Goal: Task Accomplishment & Management: Complete application form

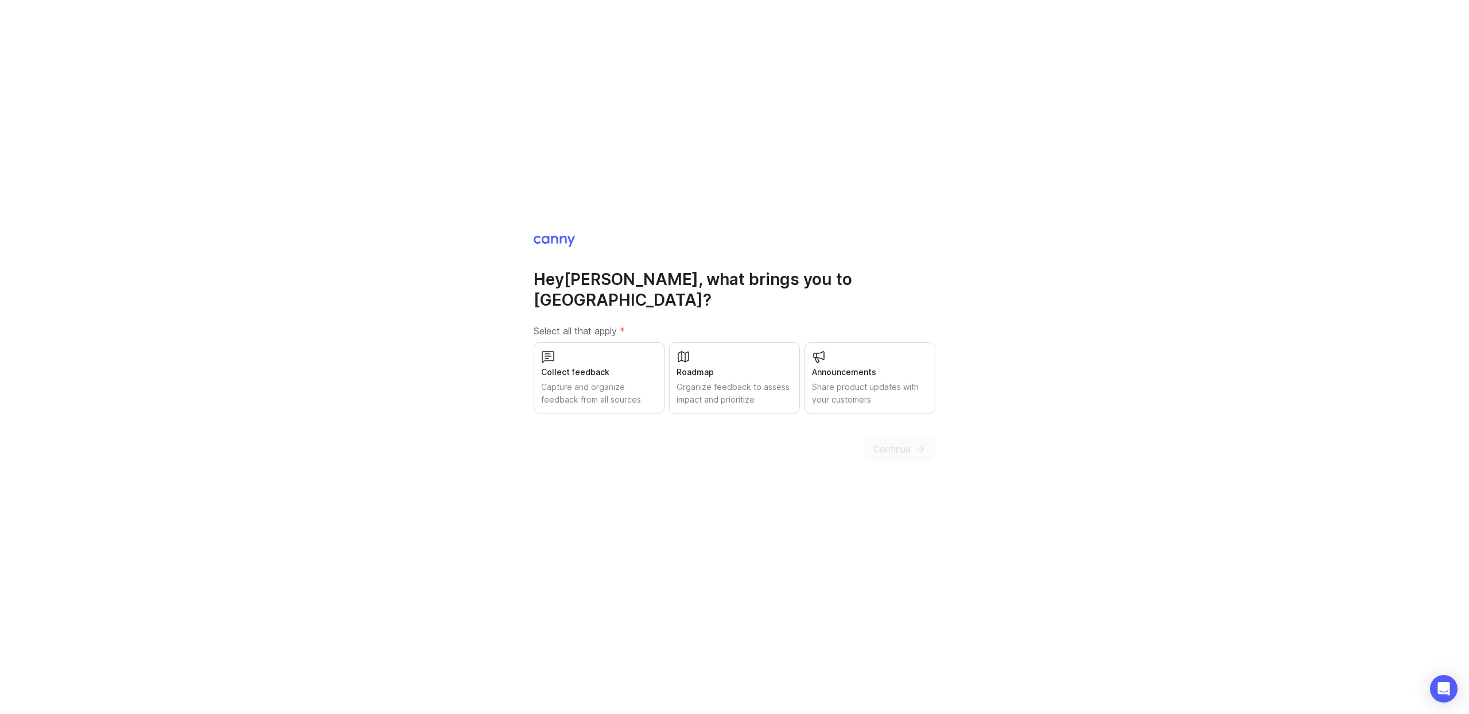
click at [645, 349] on div "Collect feedback Capture and organize feedback from all sources" at bounding box center [599, 378] width 131 height 71
click at [747, 366] on div "Roadmap" at bounding box center [735, 372] width 116 height 13
click at [832, 381] on div "Share product updates with your customers" at bounding box center [870, 393] width 116 height 25
click at [904, 442] on span "Continue" at bounding box center [891, 449] width 37 height 14
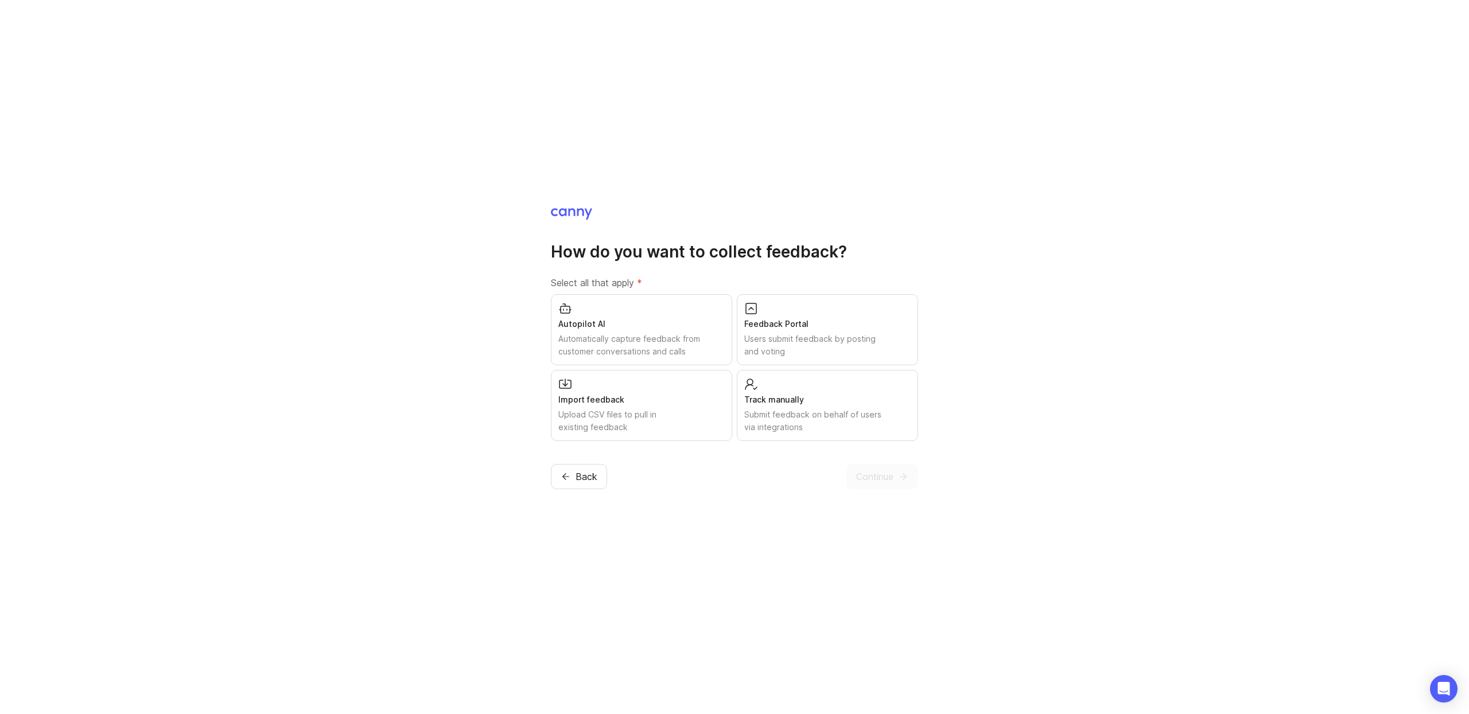
click at [795, 399] on div "Track manually" at bounding box center [827, 400] width 166 height 13
drag, startPoint x: 798, startPoint y: 343, endPoint x: 791, endPoint y: 340, distance: 7.2
click at [796, 342] on div "Users submit feedback by posting and voting" at bounding box center [827, 345] width 166 height 25
click at [654, 328] on div "Autopilot AI" at bounding box center [641, 324] width 166 height 13
click at [887, 473] on span "Continue" at bounding box center [874, 476] width 37 height 14
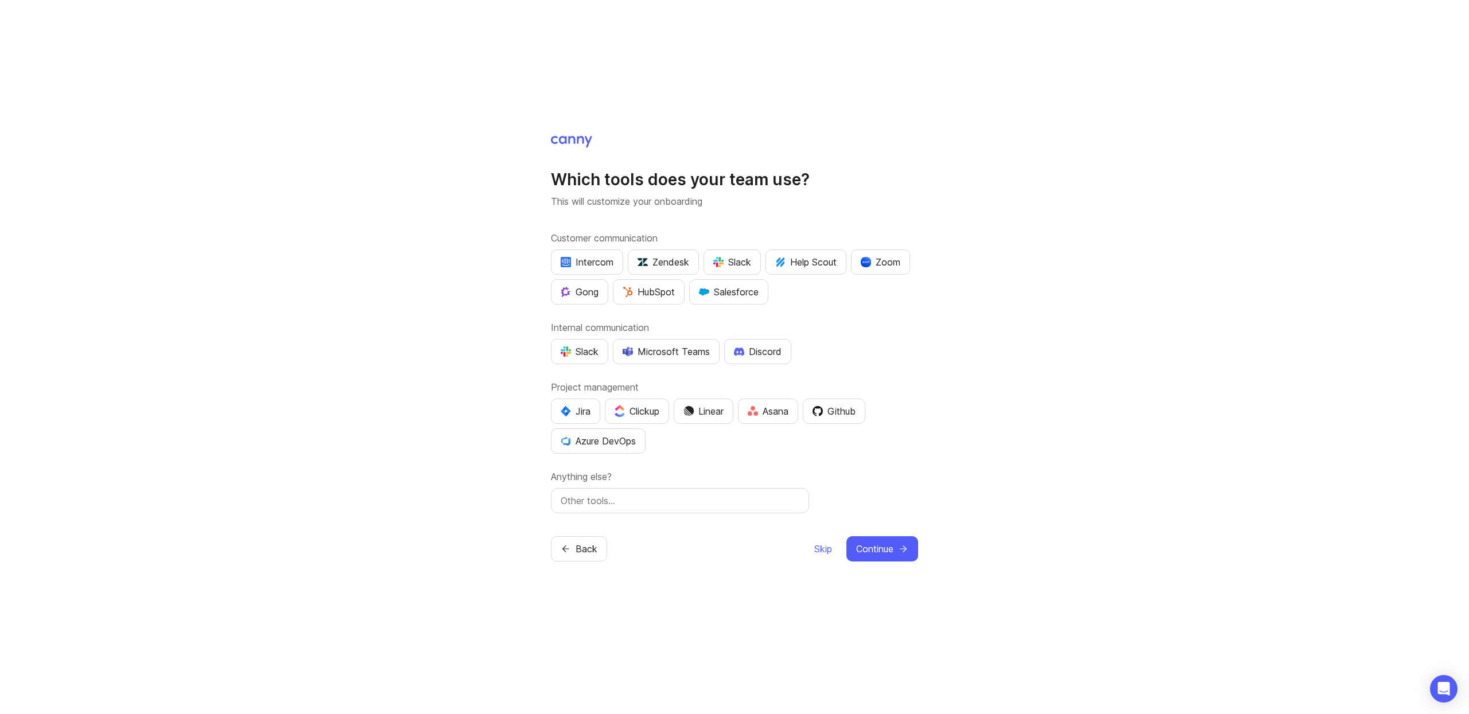
click at [650, 296] on div "HubSpot" at bounding box center [649, 292] width 52 height 14
click at [585, 295] on div "Gong" at bounding box center [580, 292] width 38 height 14
click at [734, 270] on button "Slack" at bounding box center [731, 262] width 57 height 25
click at [582, 349] on div "Slack" at bounding box center [580, 352] width 38 height 14
click at [666, 349] on div "Microsoft Teams" at bounding box center [666, 352] width 87 height 14
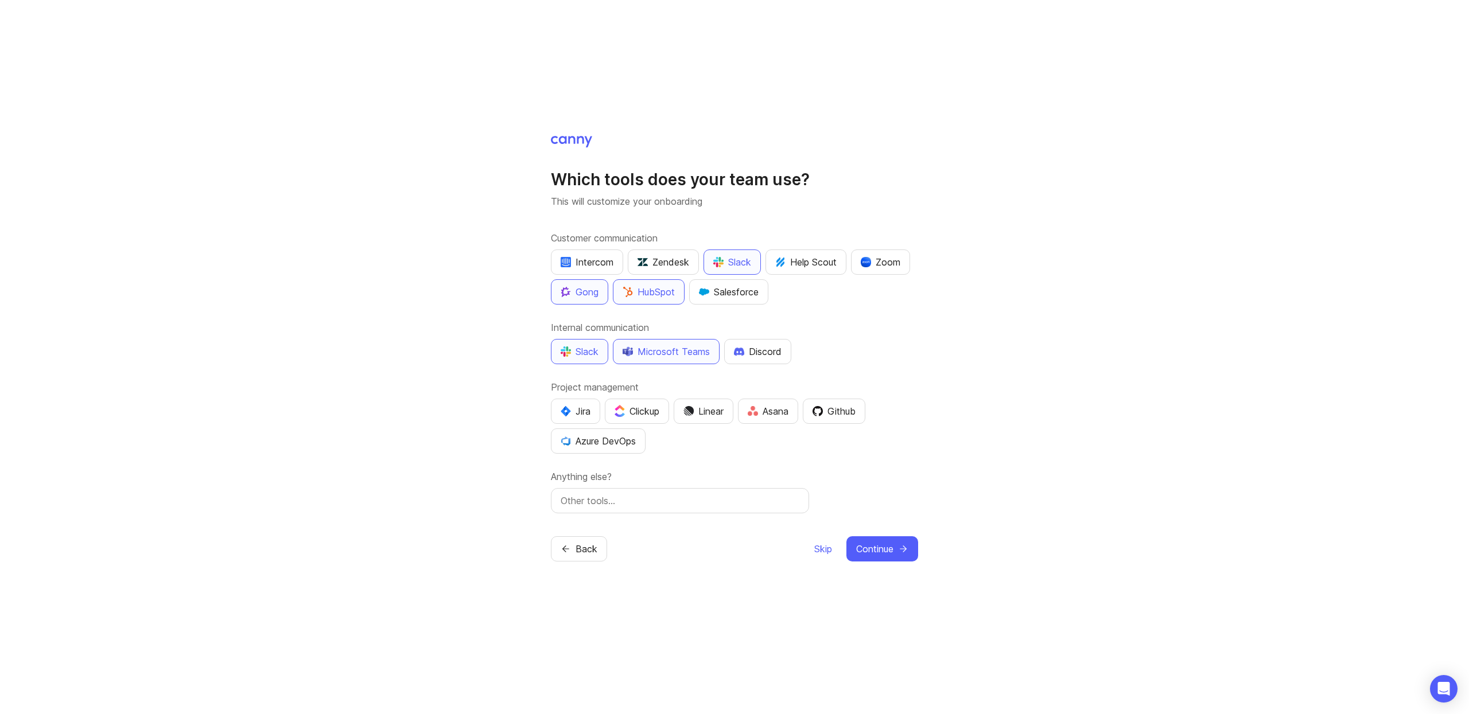
click at [737, 352] on img "button" at bounding box center [739, 351] width 10 height 8
click at [573, 409] on div "Jira" at bounding box center [576, 412] width 30 height 14
click at [625, 411] on img "button" at bounding box center [620, 411] width 10 height 12
click at [713, 413] on div "Linear" at bounding box center [703, 412] width 40 height 14
drag, startPoint x: 776, startPoint y: 415, endPoint x: 823, endPoint y: 413, distance: 46.5
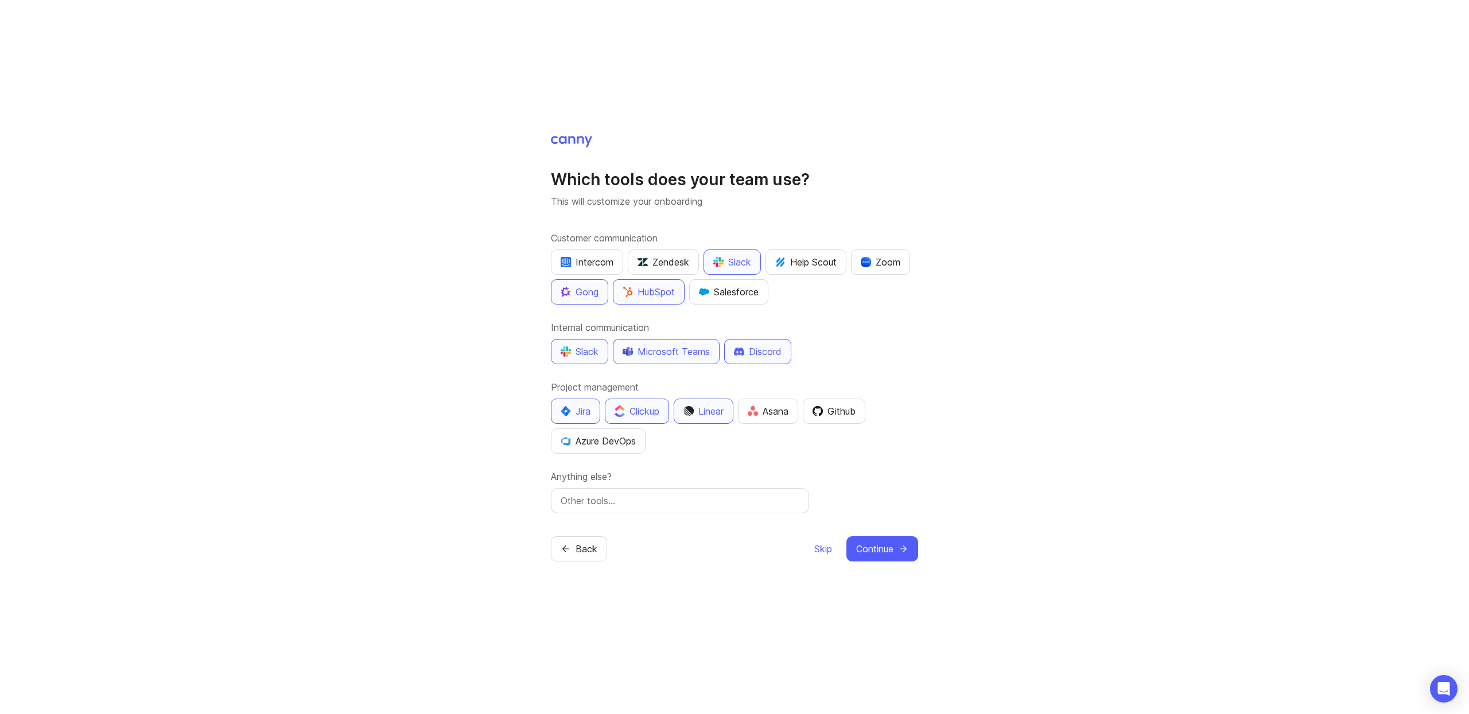
click at [776, 415] on div "Asana" at bounding box center [768, 412] width 41 height 14
click at [842, 417] on div "Github" at bounding box center [833, 412] width 43 height 14
click at [682, 504] on input "text" at bounding box center [680, 501] width 239 height 14
click at [593, 436] on div "Azure DevOps" at bounding box center [598, 441] width 75 height 14
click at [903, 549] on icon "submit" at bounding box center [903, 549] width 10 height 10
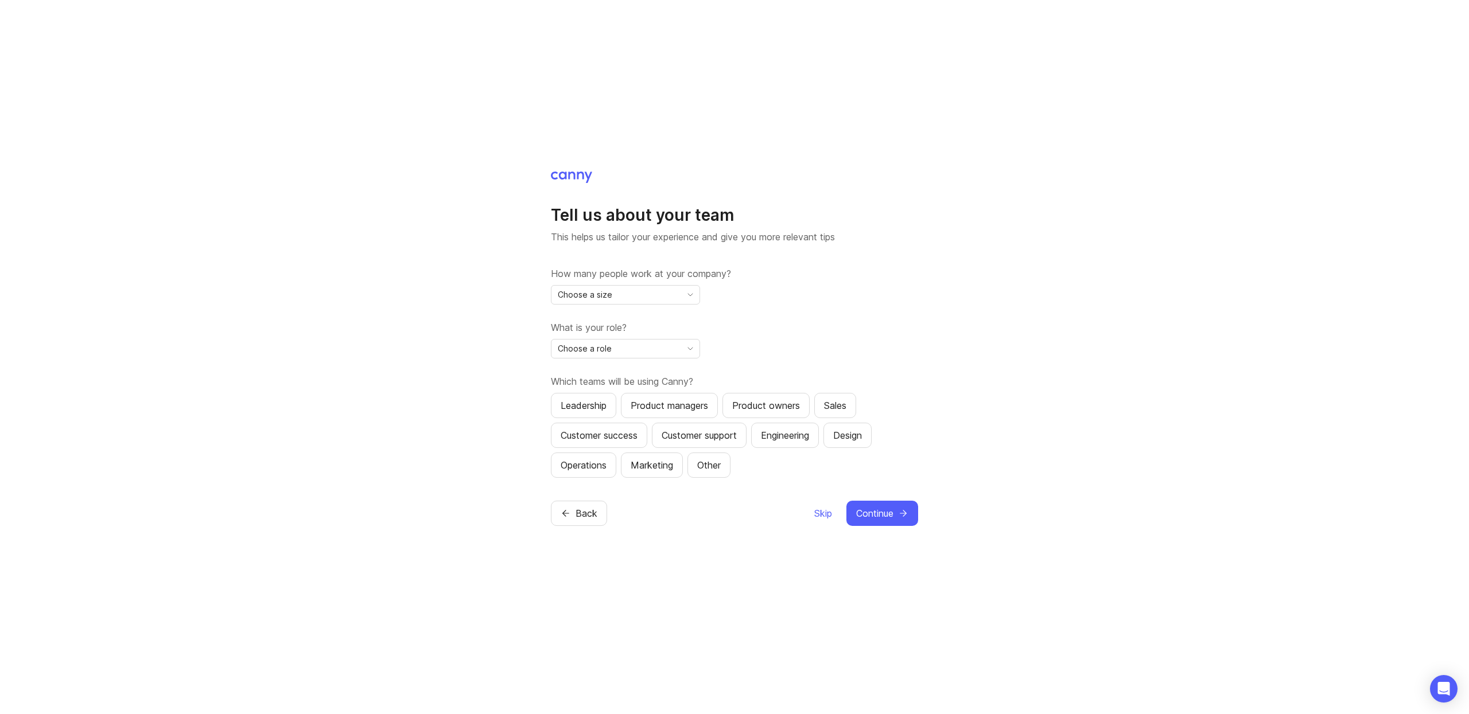
click at [566, 296] on span "Choose a size" at bounding box center [585, 295] width 55 height 13
drag, startPoint x: 837, startPoint y: 374, endPoint x: 820, endPoint y: 362, distance: 20.2
click at [831, 368] on div "How many people work at your company? Choose a size What is your role? Choose a…" at bounding box center [734, 372] width 367 height 211
click at [639, 351] on div "Choose a role" at bounding box center [616, 349] width 130 height 18
click at [630, 376] on span "Executive / Leadership" at bounding box center [603, 371] width 88 height 13
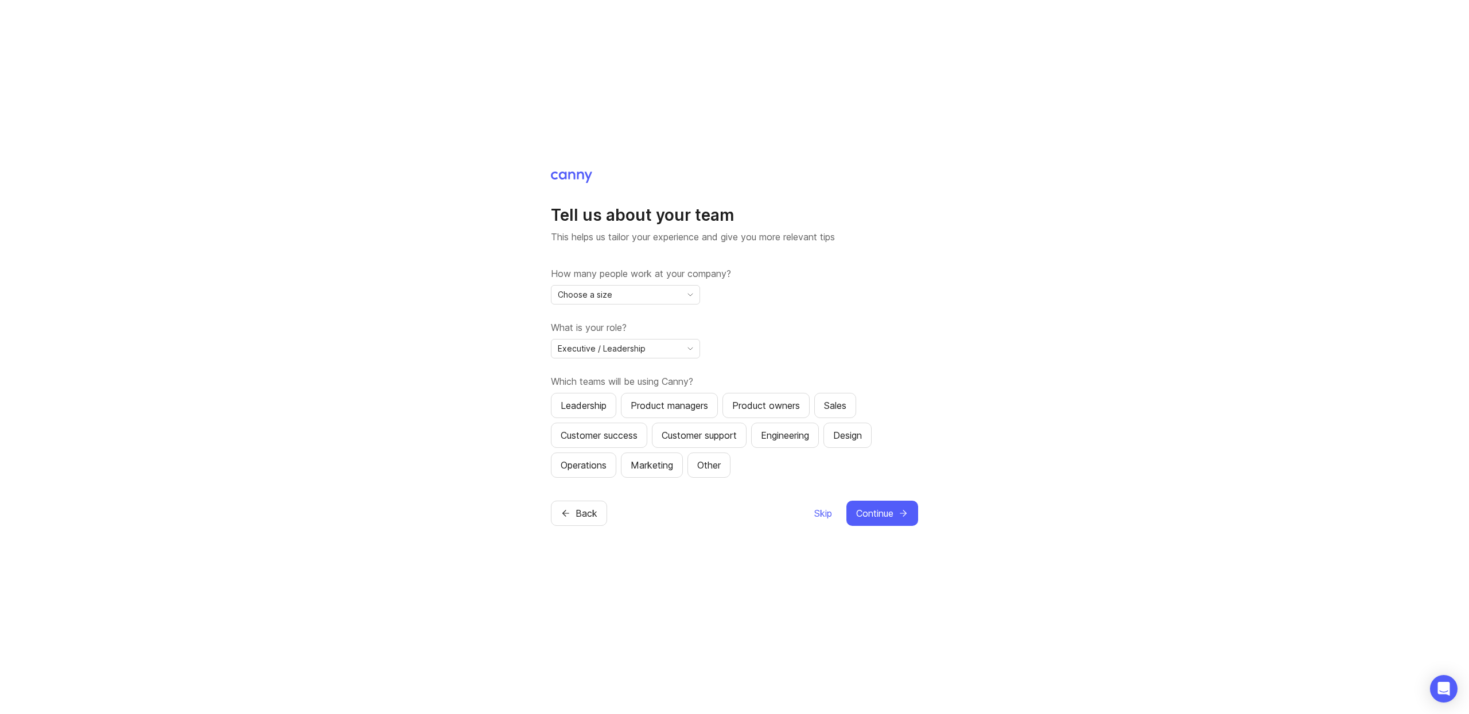
click at [604, 407] on div "Leadership" at bounding box center [584, 406] width 46 height 14
click at [675, 418] on button "Product managers" at bounding box center [669, 405] width 97 height 25
click at [747, 412] on button "Product owners" at bounding box center [765, 405] width 87 height 25
click at [827, 414] on button "Sales" at bounding box center [835, 405] width 42 height 25
click at [610, 438] on div "Customer success" at bounding box center [599, 436] width 77 height 14
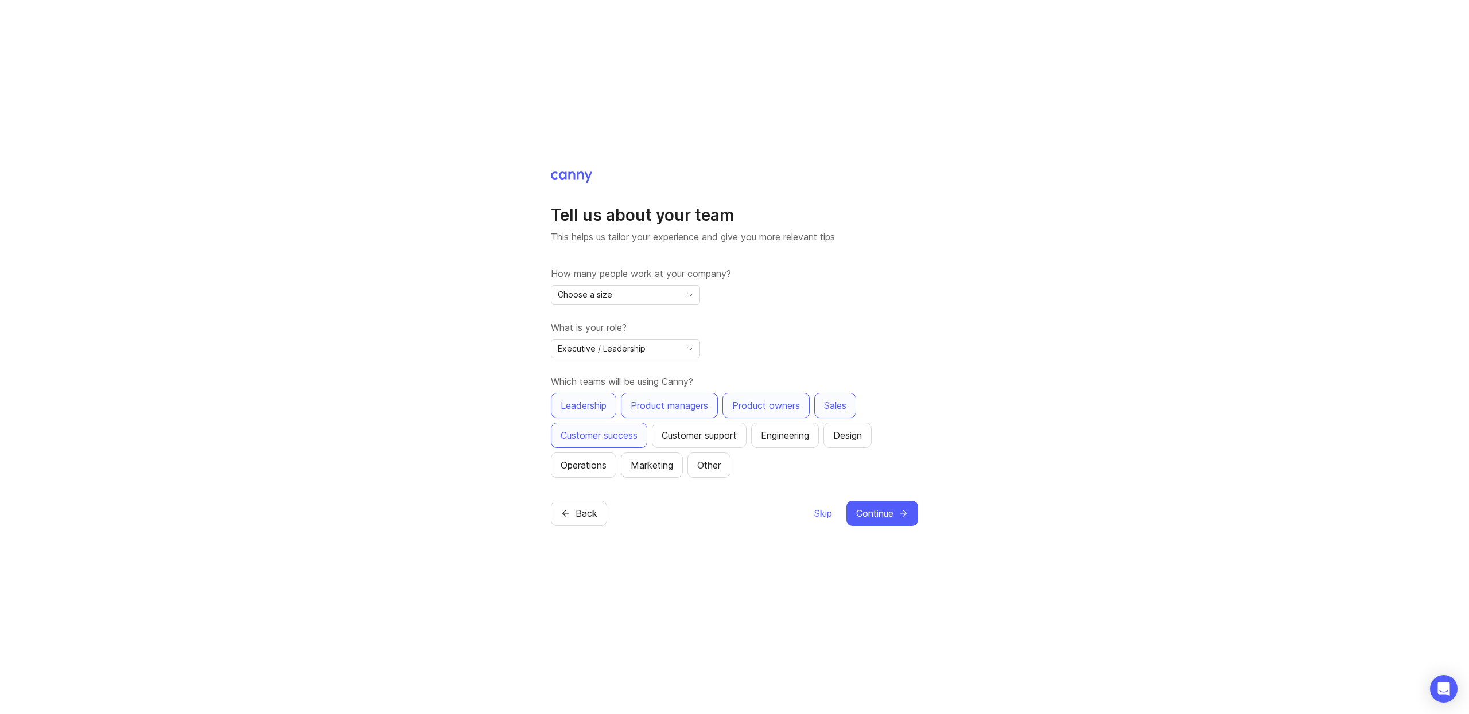
click at [714, 444] on button "Customer support" at bounding box center [699, 435] width 95 height 25
drag, startPoint x: 806, startPoint y: 441, endPoint x: 823, endPoint y: 439, distance: 17.9
click at [804, 441] on div "Engineering" at bounding box center [785, 436] width 48 height 14
click at [858, 434] on div "Design" at bounding box center [847, 436] width 29 height 14
click at [595, 456] on button "Operations" at bounding box center [583, 465] width 65 height 25
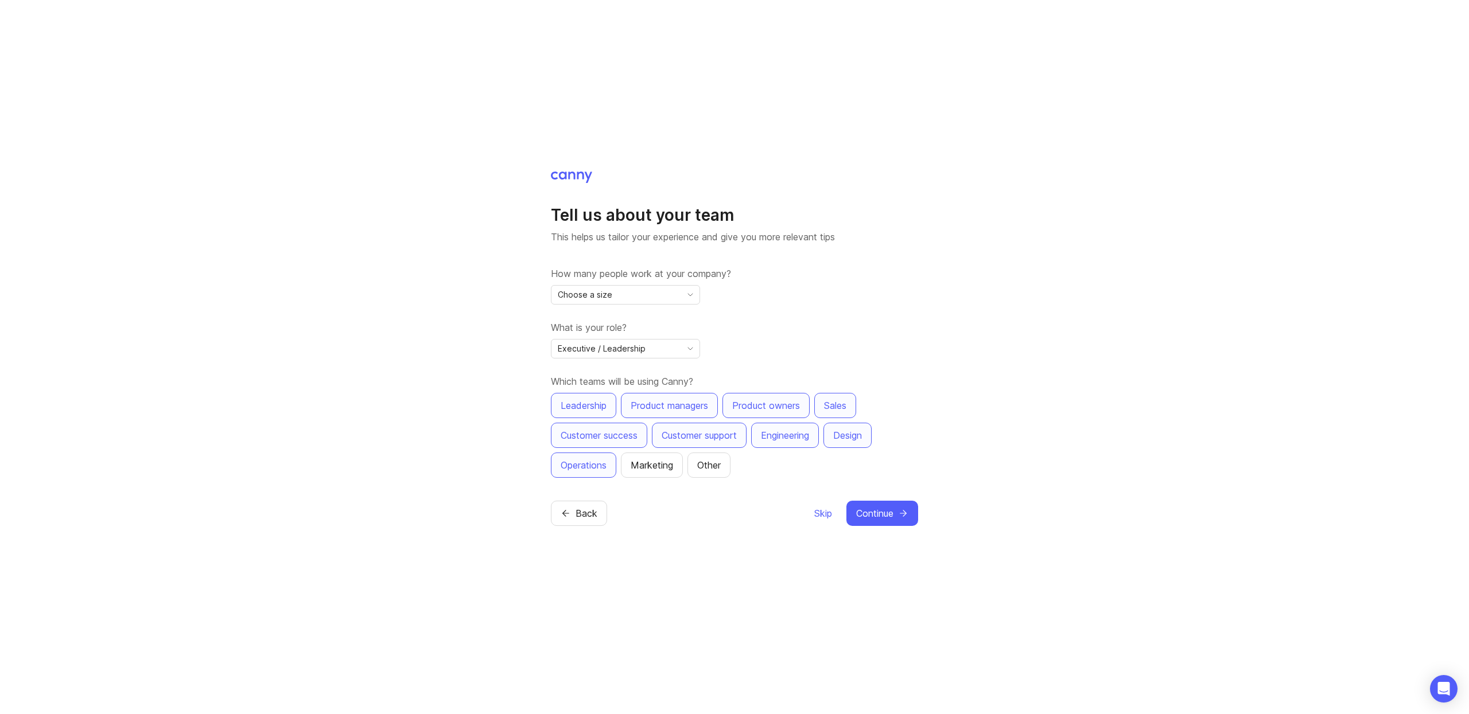
click at [646, 461] on div "Marketing" at bounding box center [652, 465] width 42 height 14
click at [607, 287] on div "Choose a size" at bounding box center [616, 295] width 130 height 18
click at [593, 340] on li "2-10" at bounding box center [625, 335] width 148 height 19
click at [879, 514] on span "Continue" at bounding box center [874, 514] width 37 height 14
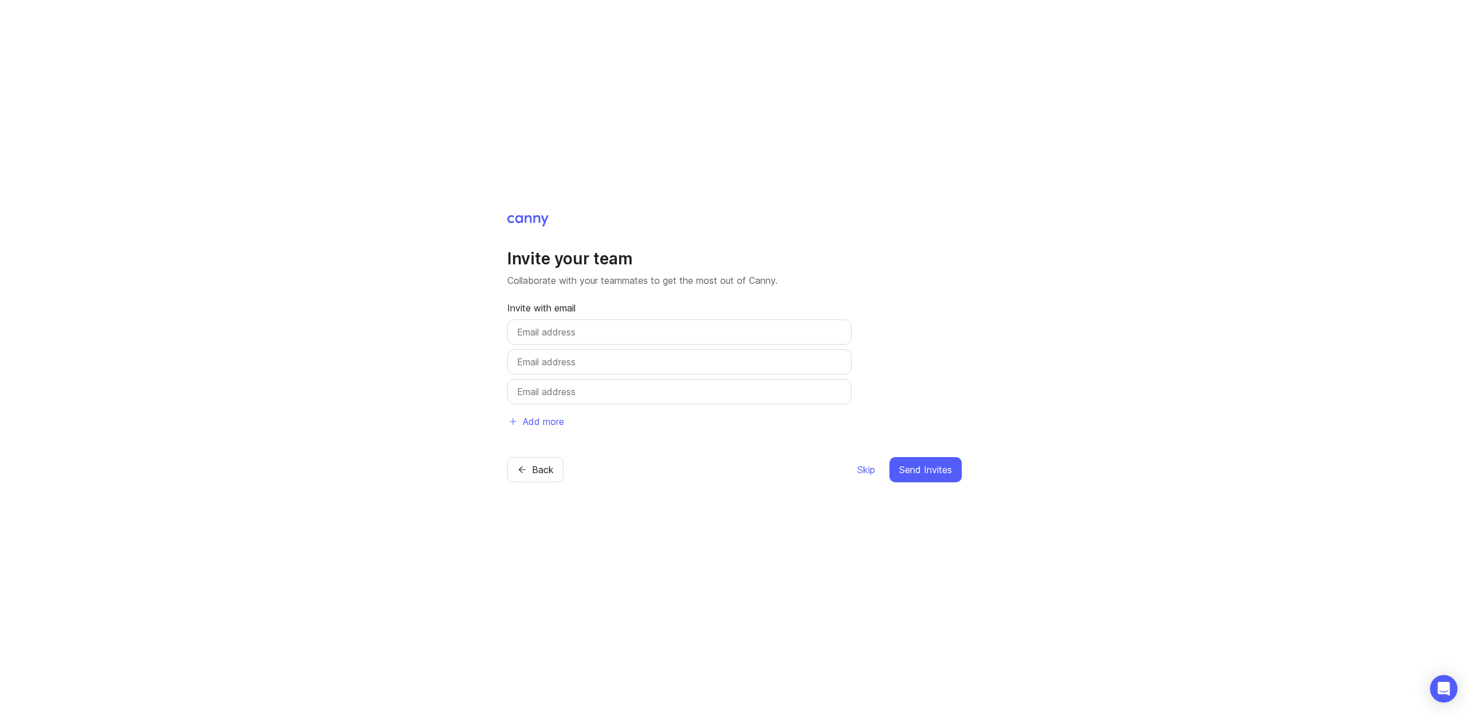
click at [660, 329] on input "text" at bounding box center [679, 332] width 325 height 14
type input "[EMAIL_ADDRESS][DOMAIN_NAME]"
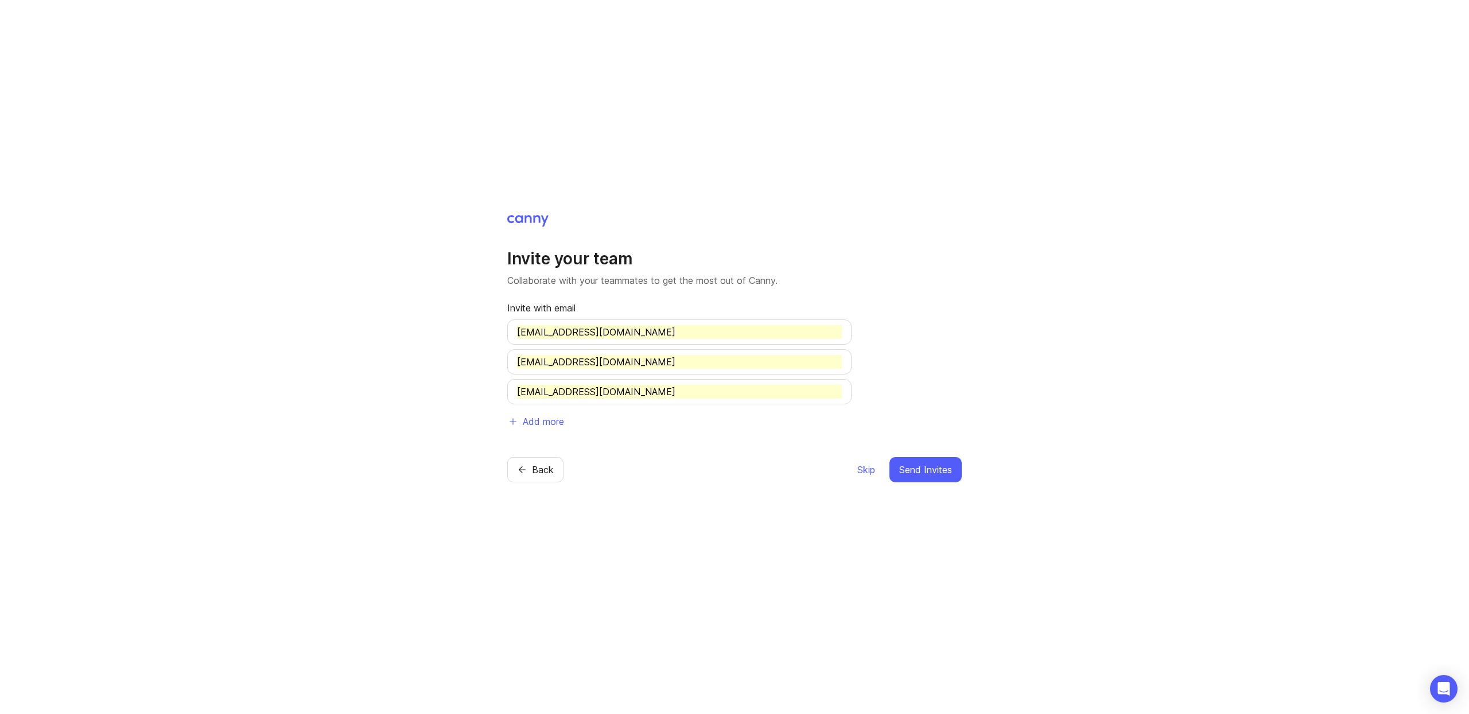
click at [902, 465] on span "Send Invites" at bounding box center [925, 470] width 53 height 14
